Goal: Information Seeking & Learning: Learn about a topic

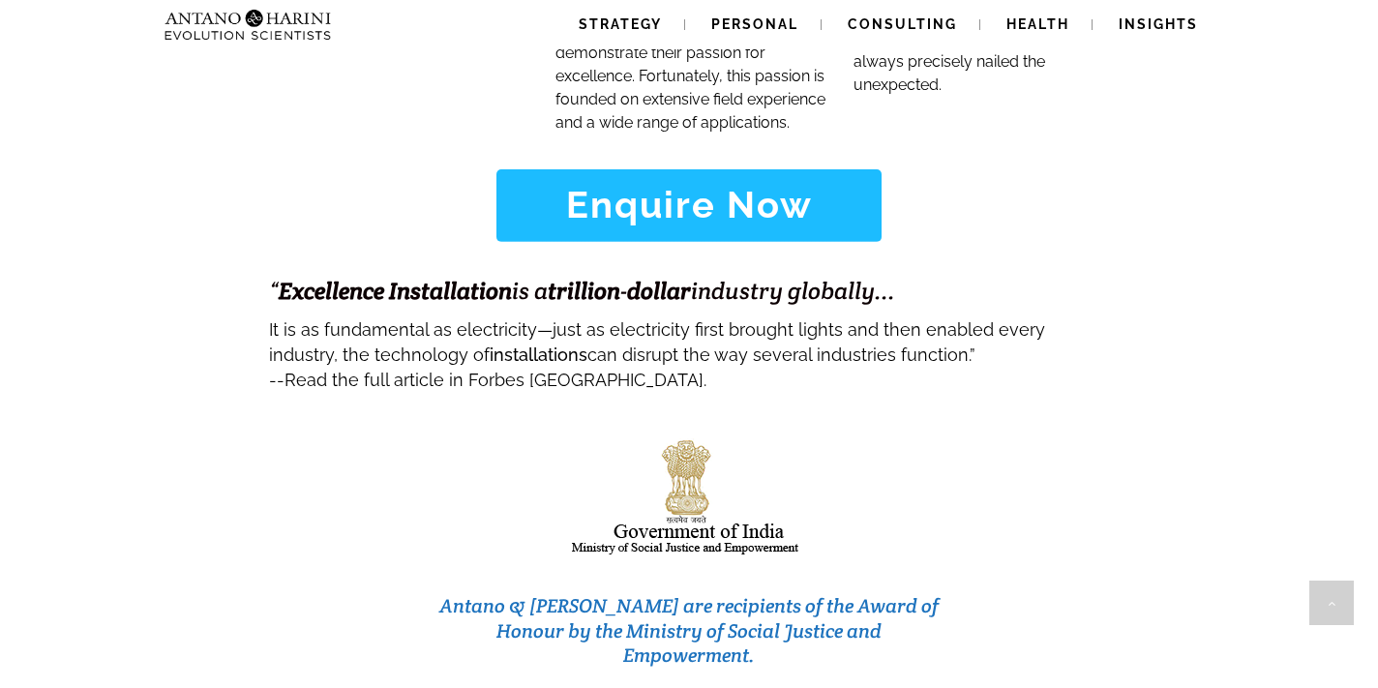
scroll to position [7898, 0]
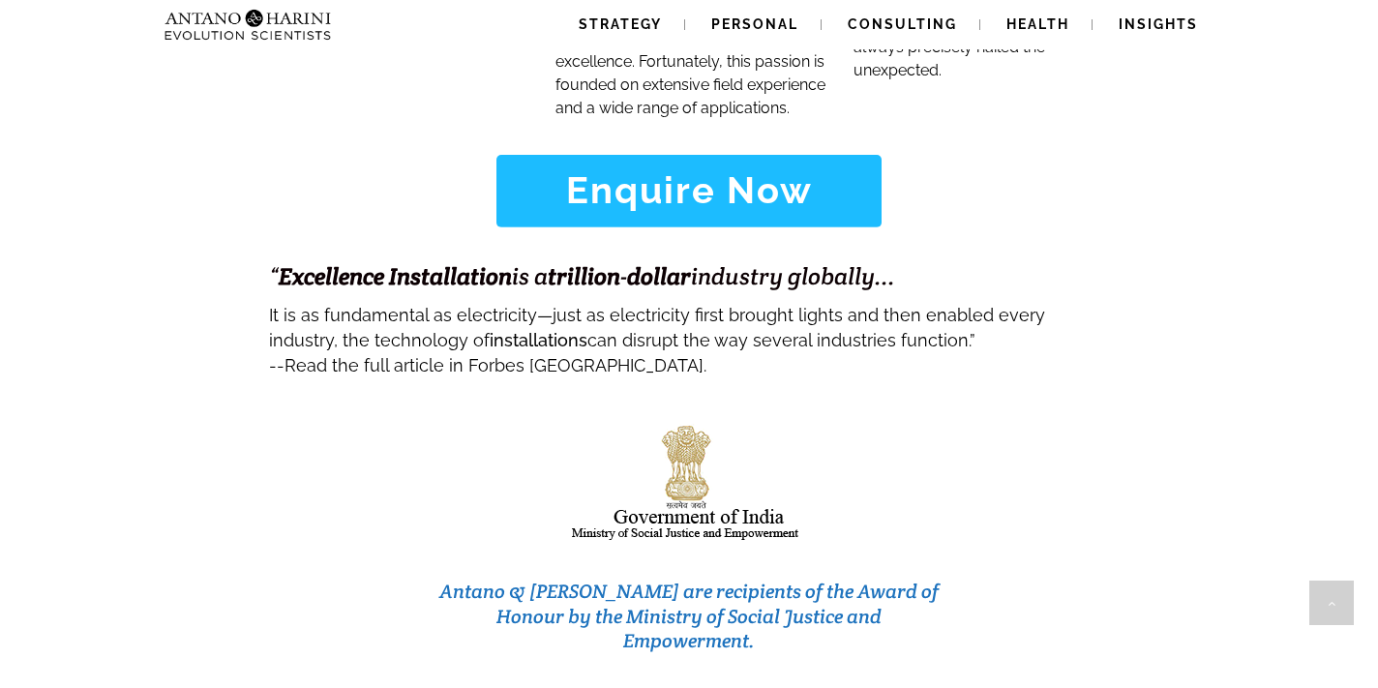
click at [490, 330] on strong "installations" at bounding box center [539, 340] width 98 height 20
click at [619, 261] on strong "trillion" at bounding box center [584, 276] width 73 height 30
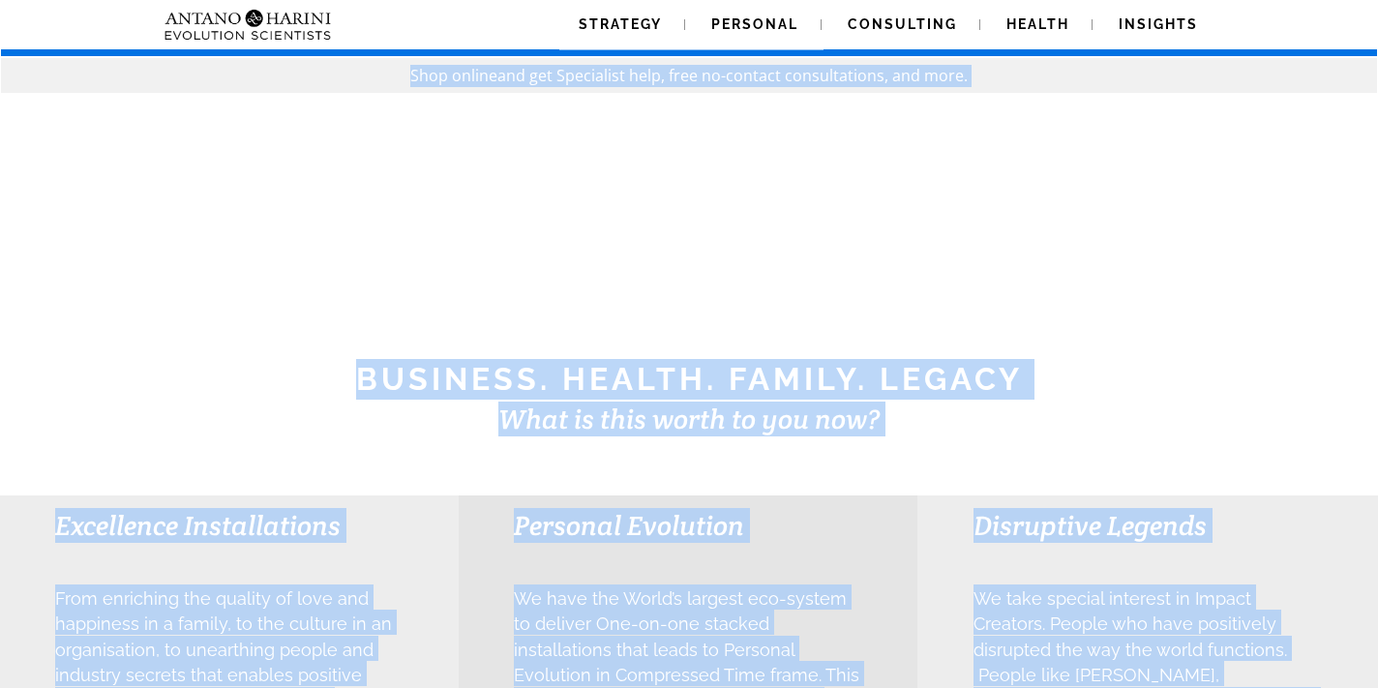
scroll to position [0, 0]
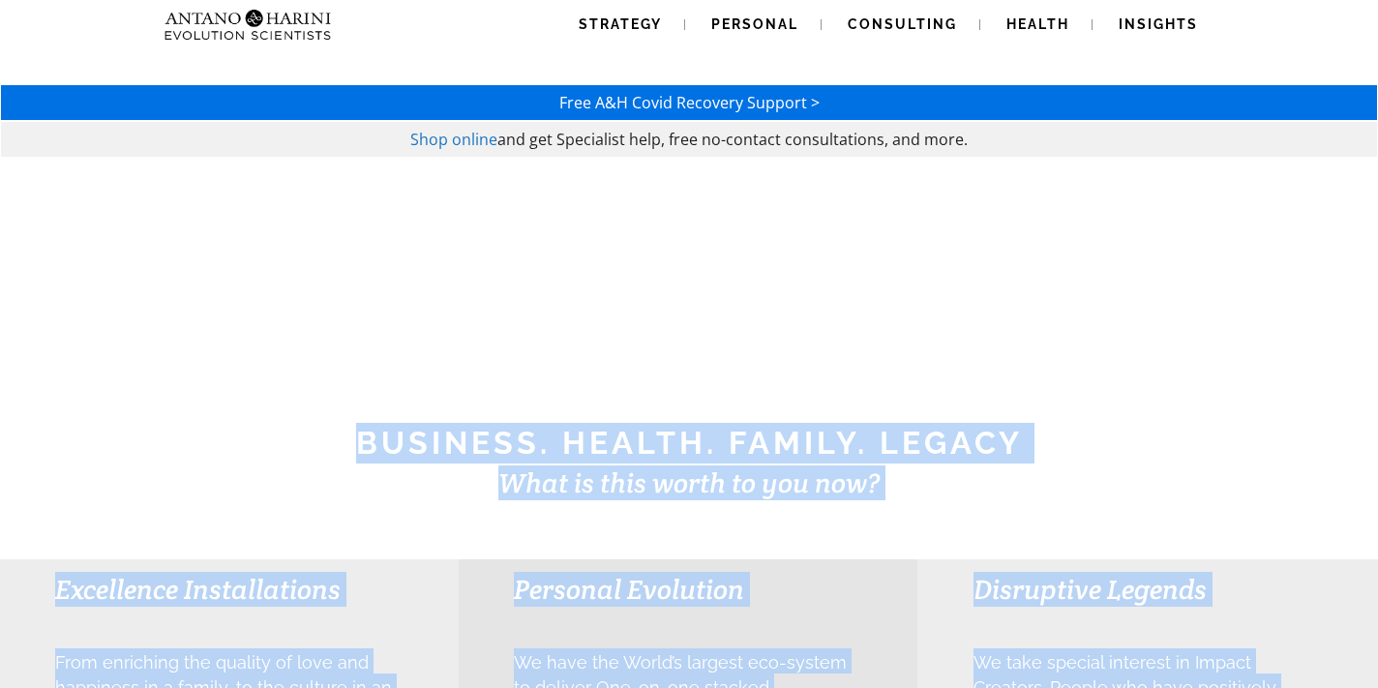
drag, startPoint x: 574, startPoint y: 229, endPoint x: 481, endPoint y: 398, distance: 192.4
click at [481, 398] on div at bounding box center [689, 330] width 1378 height 345
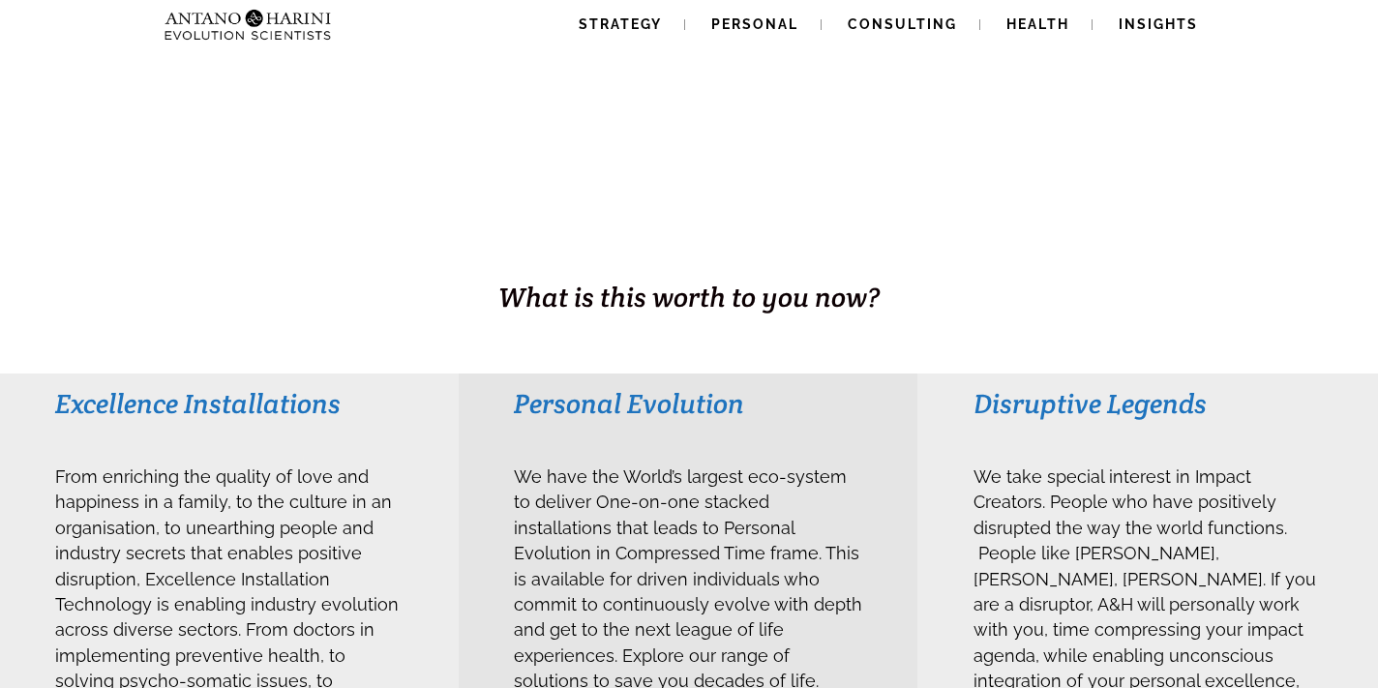
scroll to position [194, 0]
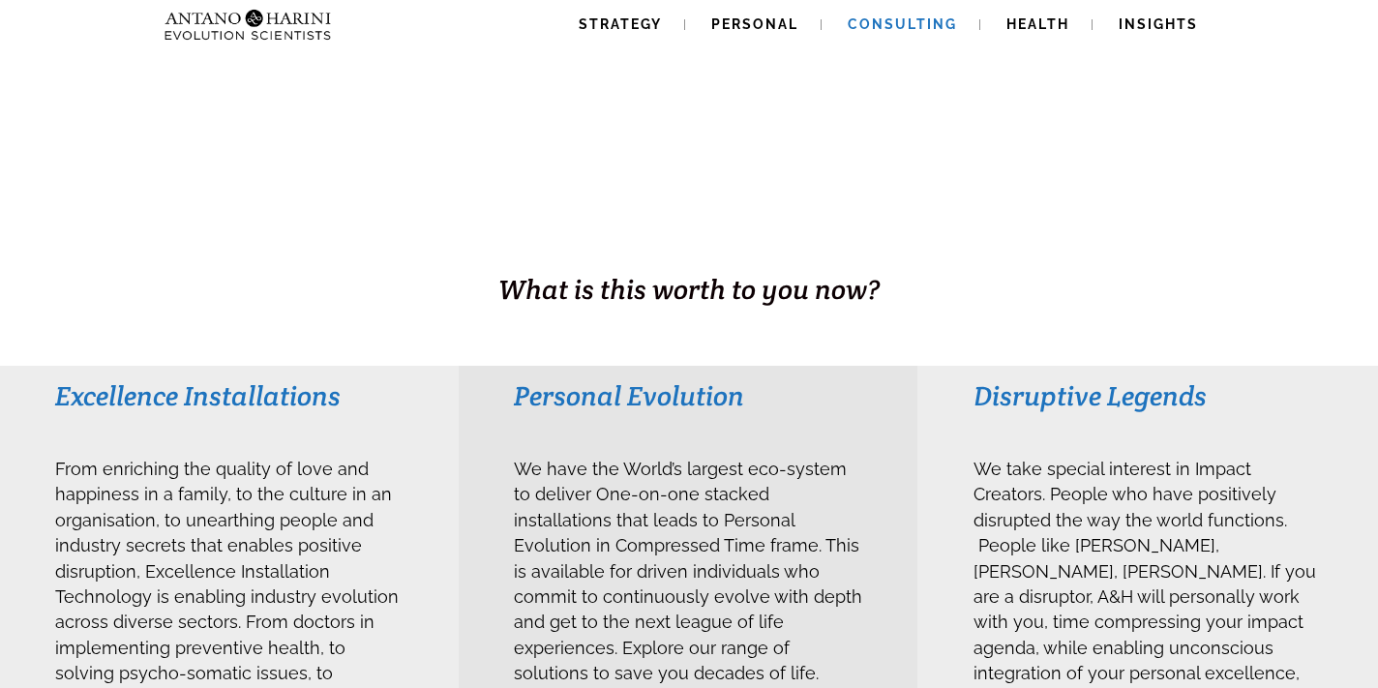
click at [883, 19] on span "Consulting" at bounding box center [902, 23] width 109 height 15
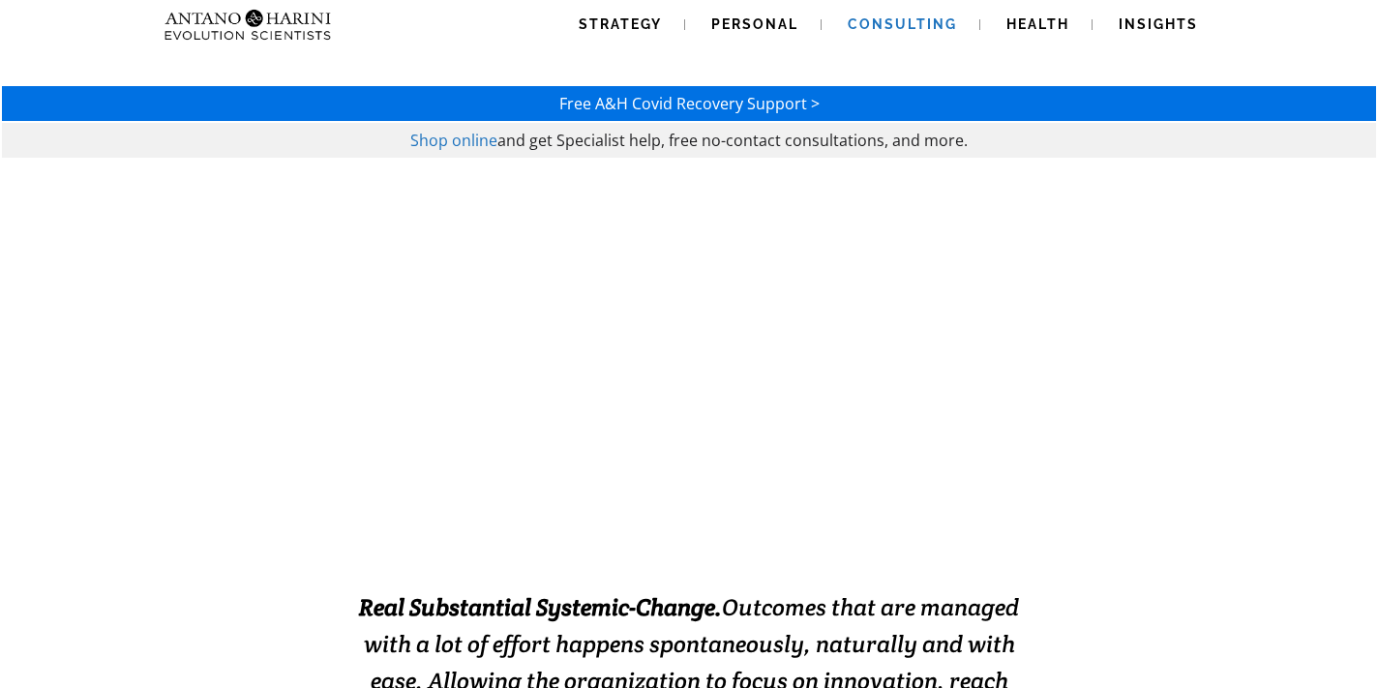
click at [607, 633] on span "Real Substantial Systemic-Change. Outcomes that are managed with a lot of effor…" at bounding box center [689, 662] width 660 height 140
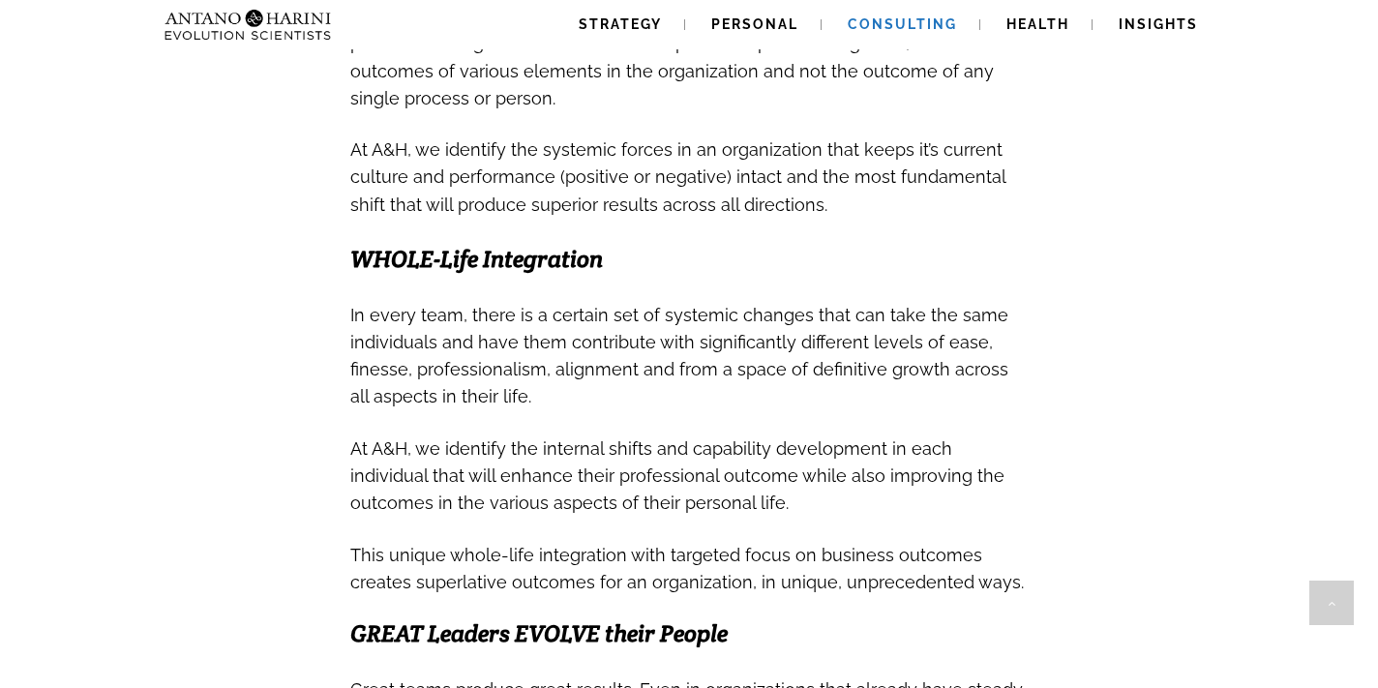
scroll to position [841, 0]
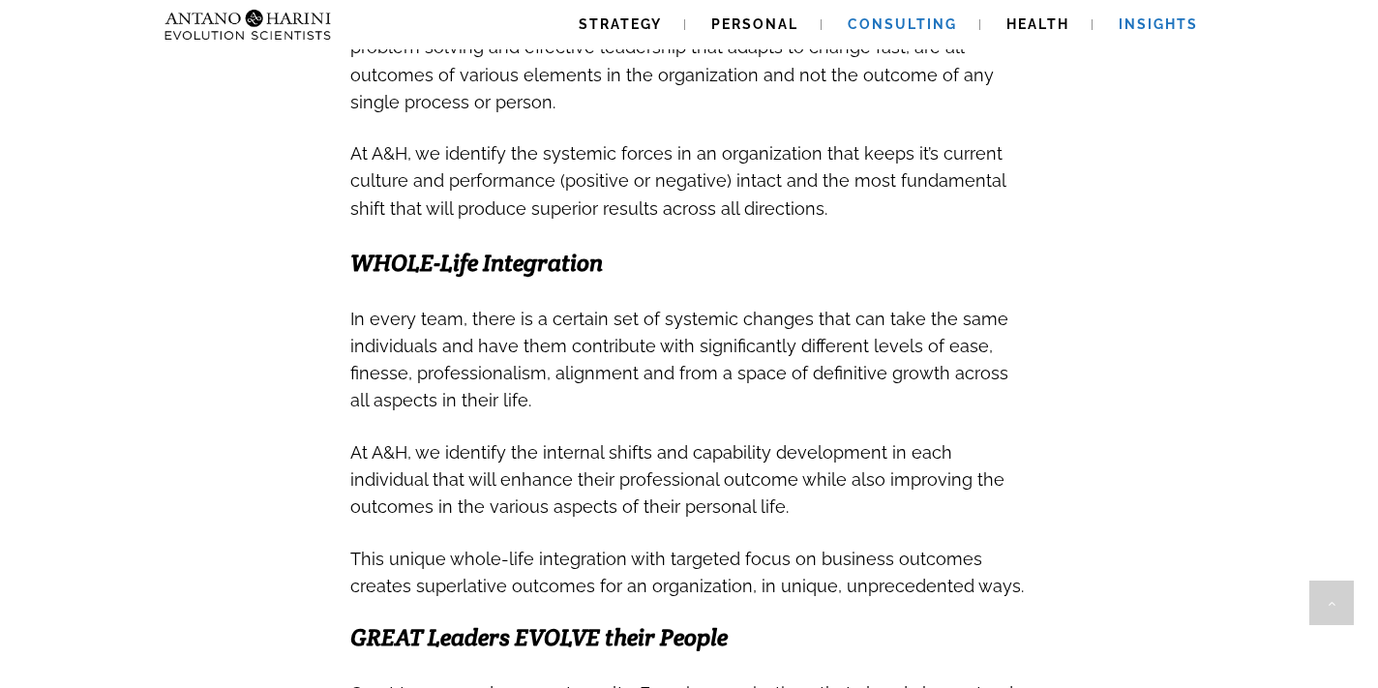
click at [1118, 32] on link "Insights" at bounding box center [1159, 24] width 126 height 49
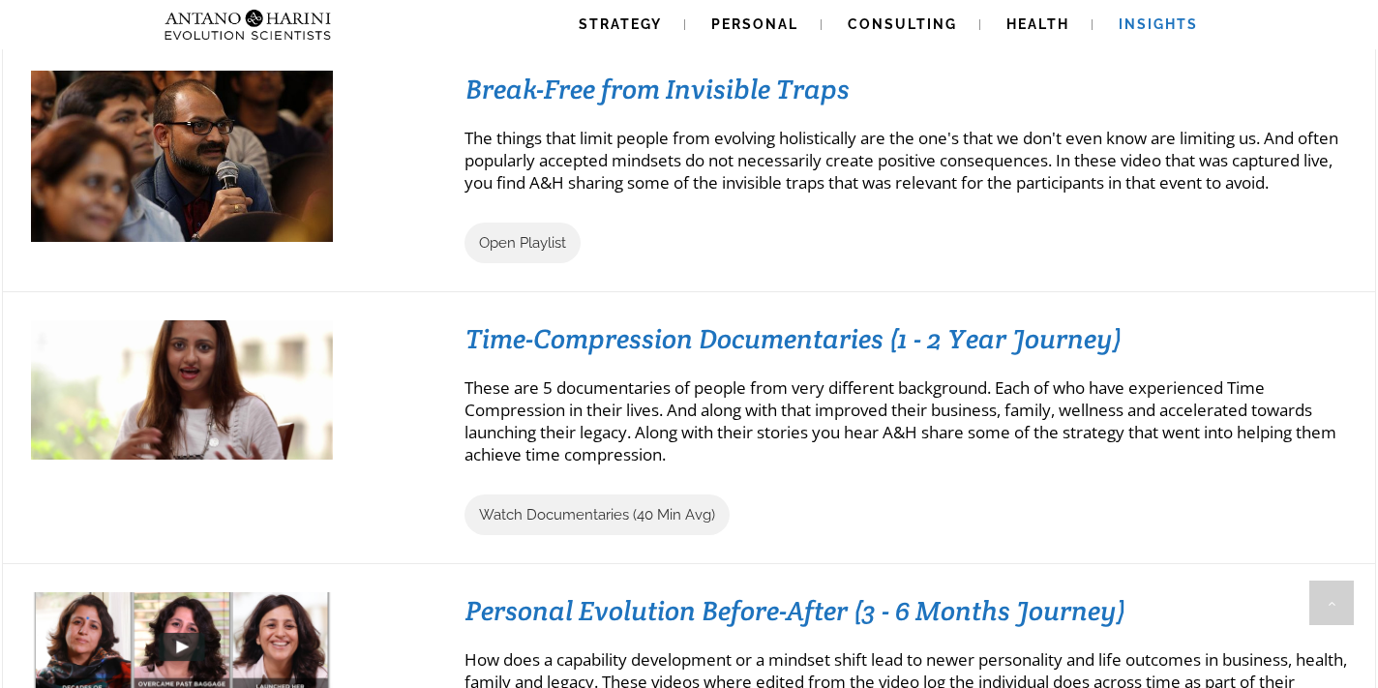
scroll to position [1858, 0]
